Goal: Task Accomplishment & Management: Manage account settings

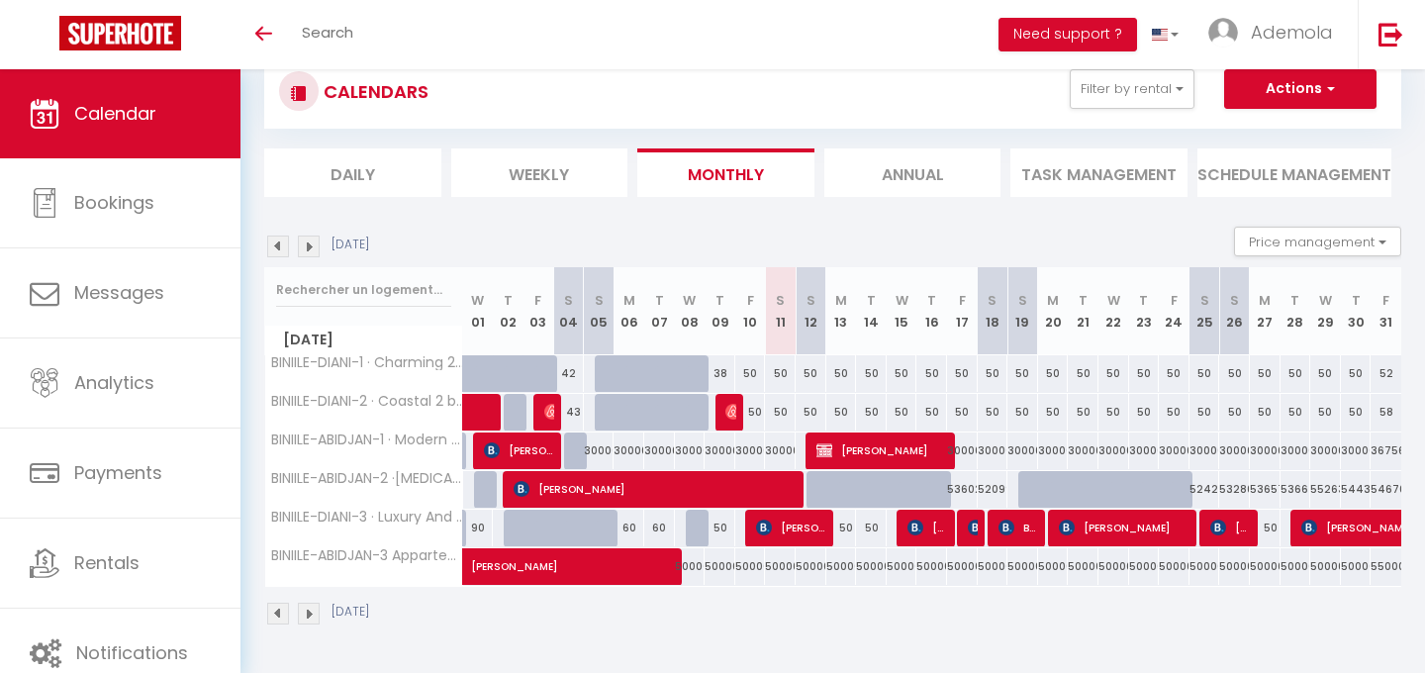
scroll to position [63, 0]
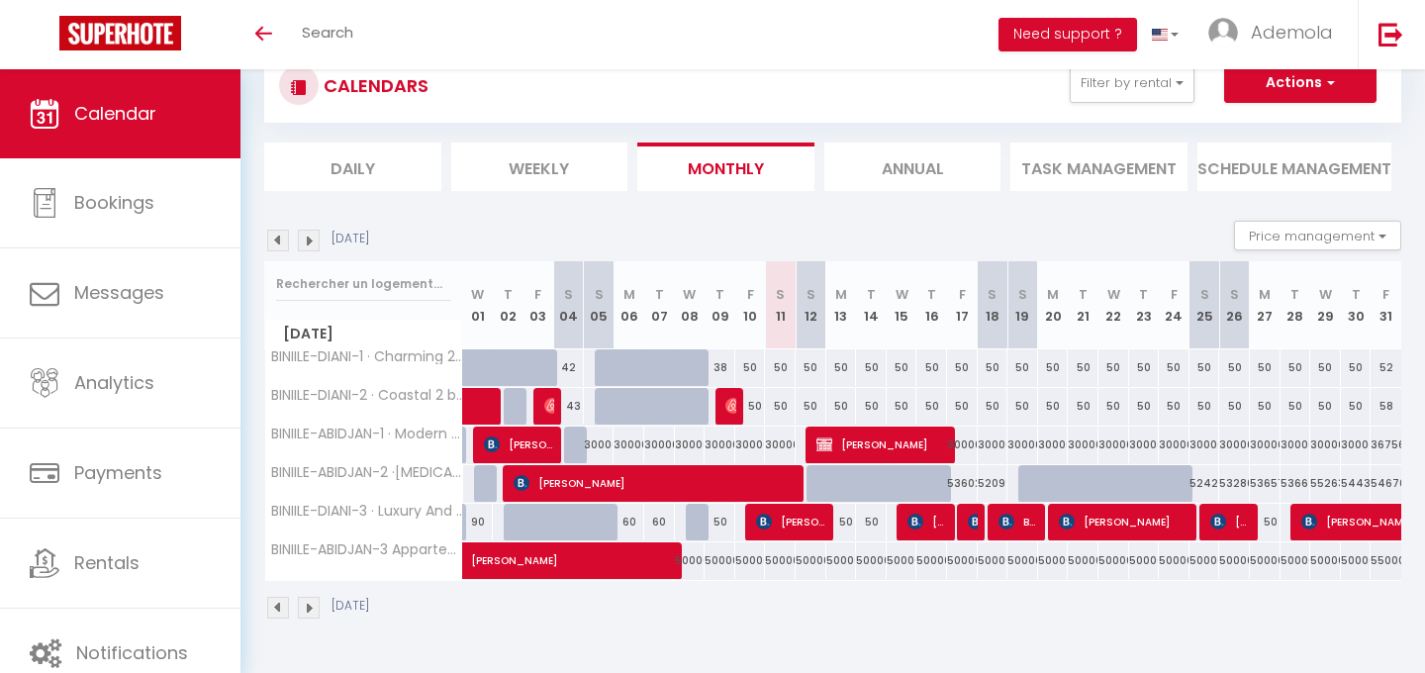
click at [1178, 481] on div at bounding box center [1184, 495] width 31 height 38
type input "54745"
type input "Fri 24 October 2025"
type input "Sat 25 October 2025"
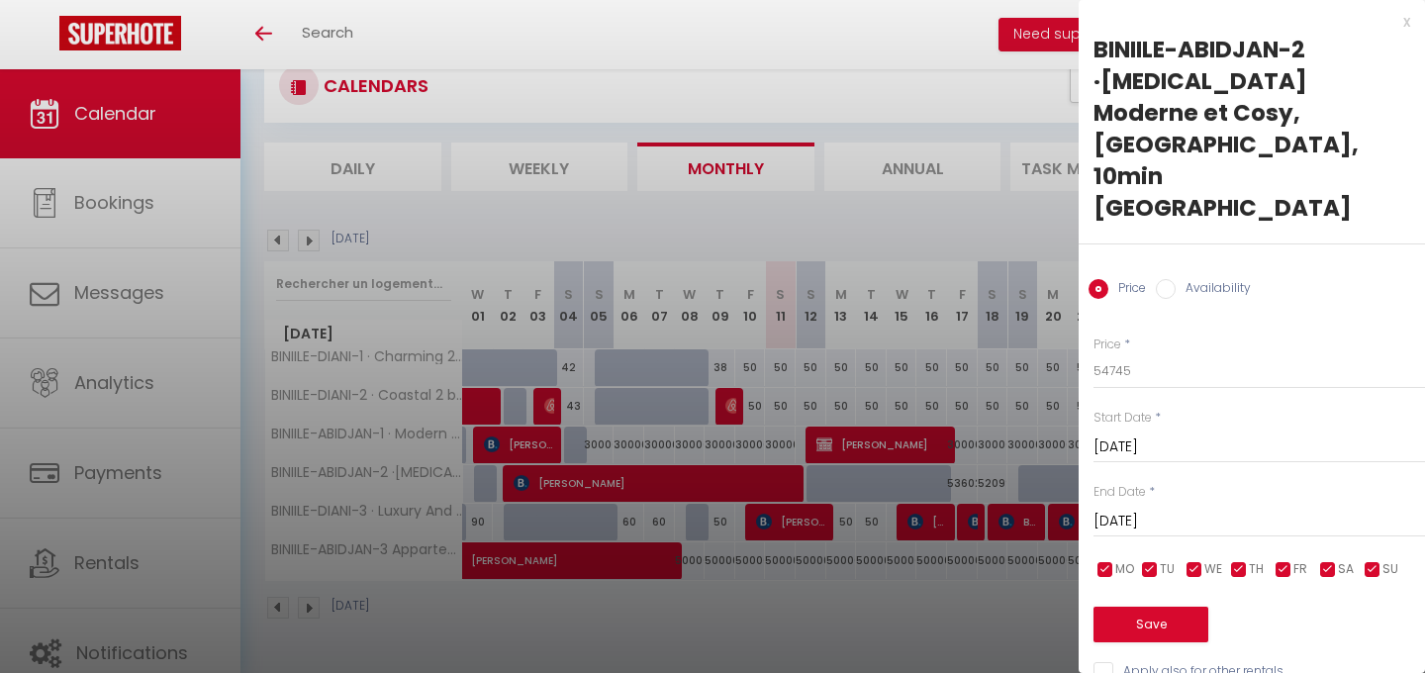
click at [1173, 279] on input "Availability" at bounding box center [1166, 289] width 20 height 20
radio input "true"
radio input "false"
click at [1156, 608] on button "Save" at bounding box center [1150, 626] width 115 height 36
